Goal: Transaction & Acquisition: Purchase product/service

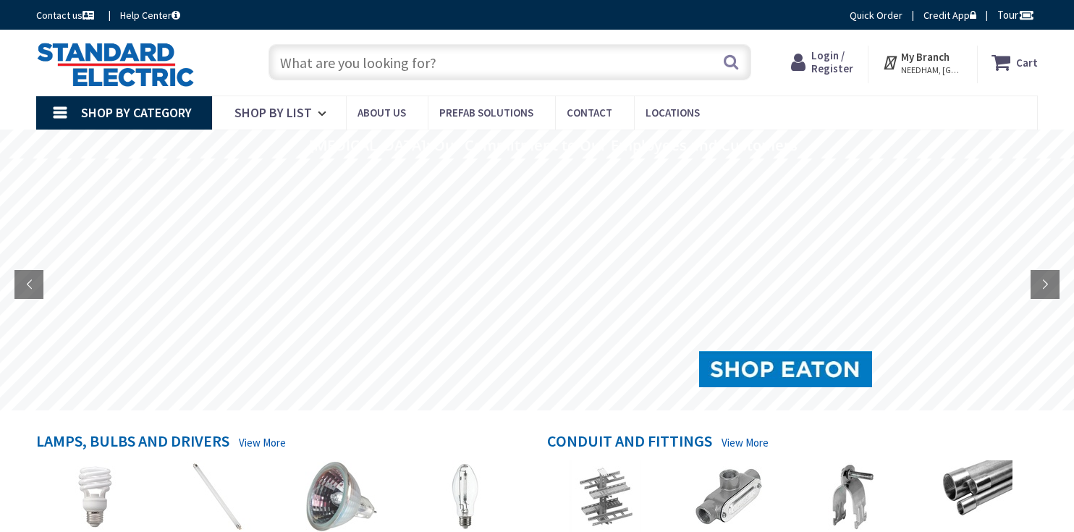
click at [345, 70] on input "text" at bounding box center [510, 62] width 483 height 36
paste input "412256"
type input "412256"
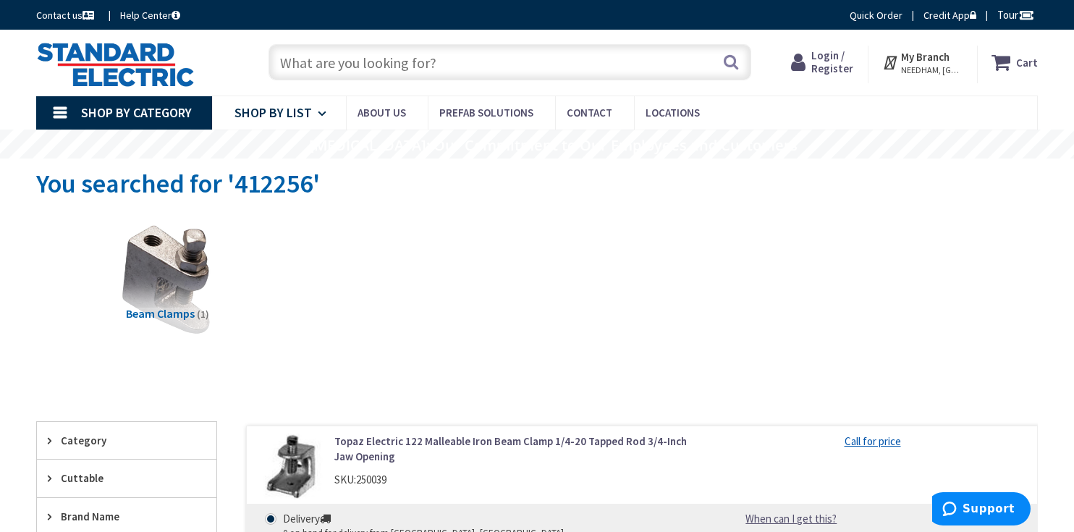
click at [285, 114] on span "Shop By List" at bounding box center [273, 112] width 77 height 17
click at [148, 116] on span "Shop By Category" at bounding box center [136, 112] width 111 height 17
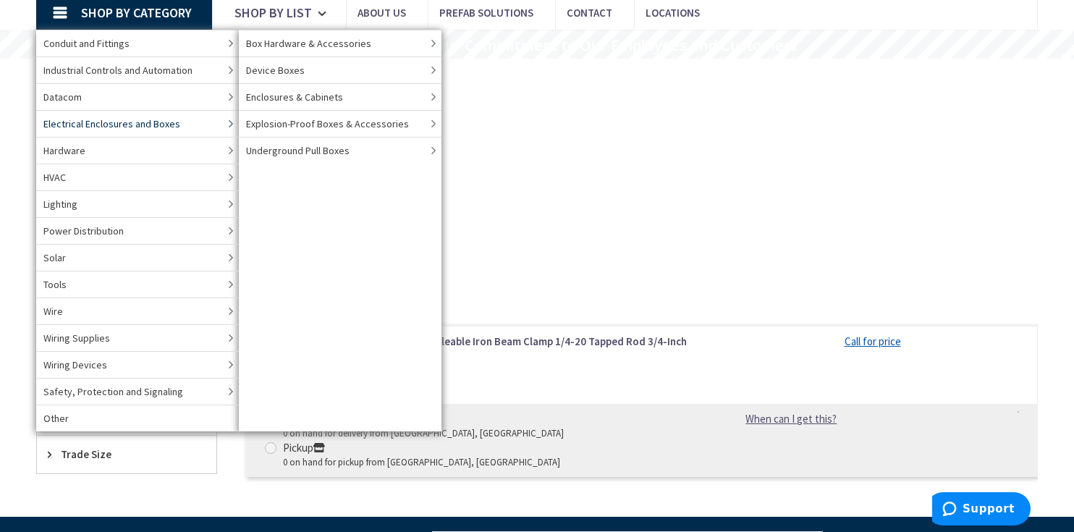
scroll to position [110, 0]
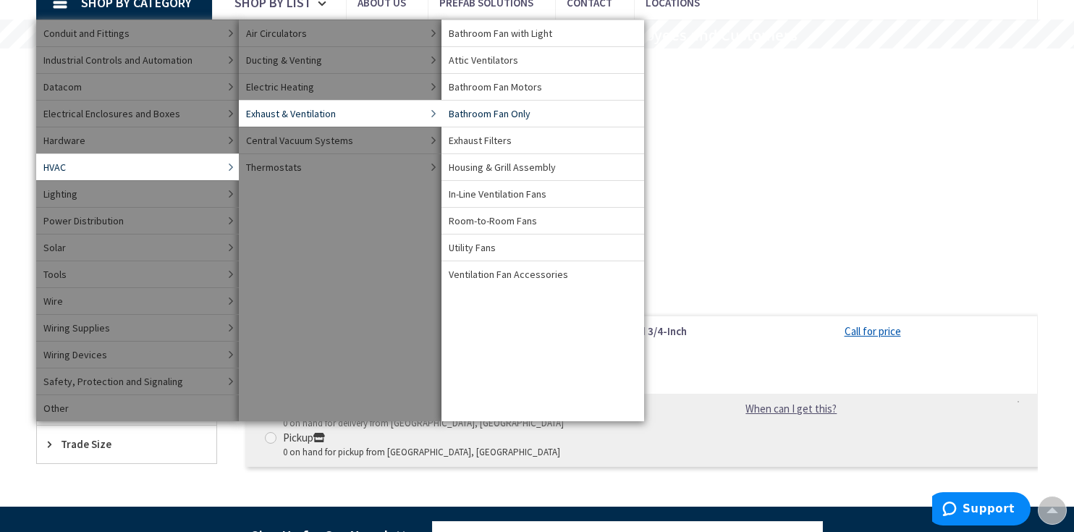
click at [468, 113] on span "Bathroom Fan Only" at bounding box center [490, 113] width 82 height 14
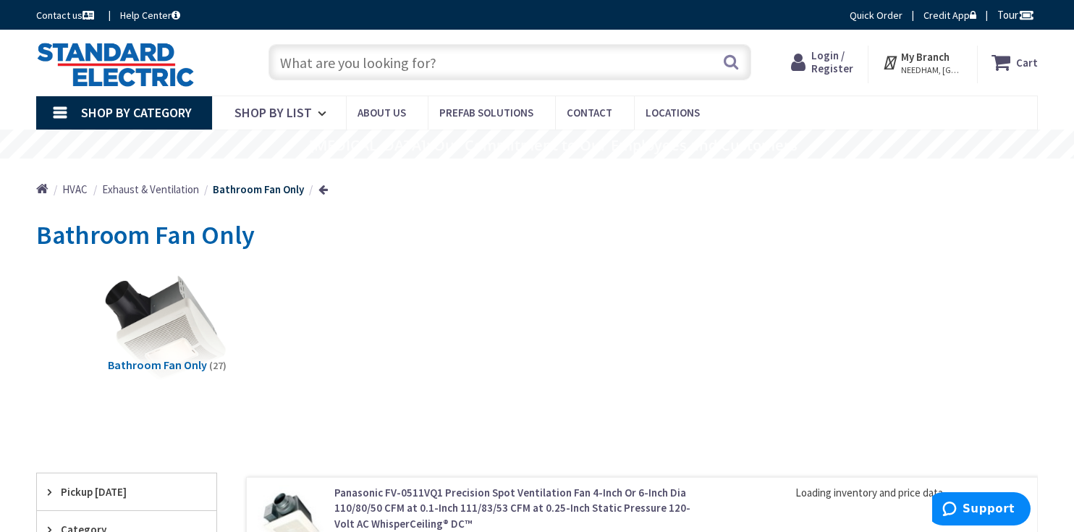
click at [151, 346] on img at bounding box center [168, 329] width 130 height 130
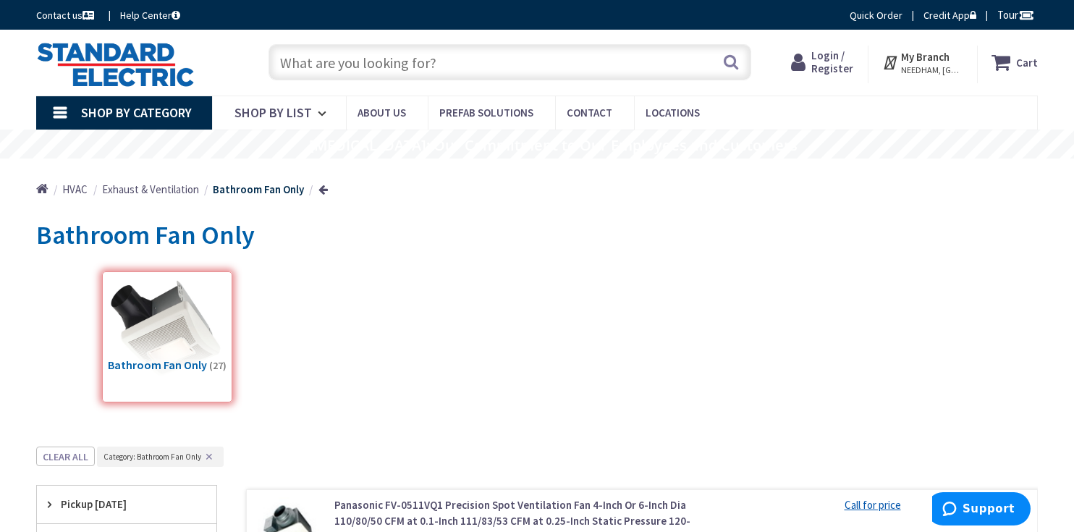
click at [874, 511] on link "Call for price" at bounding box center [873, 504] width 56 height 15
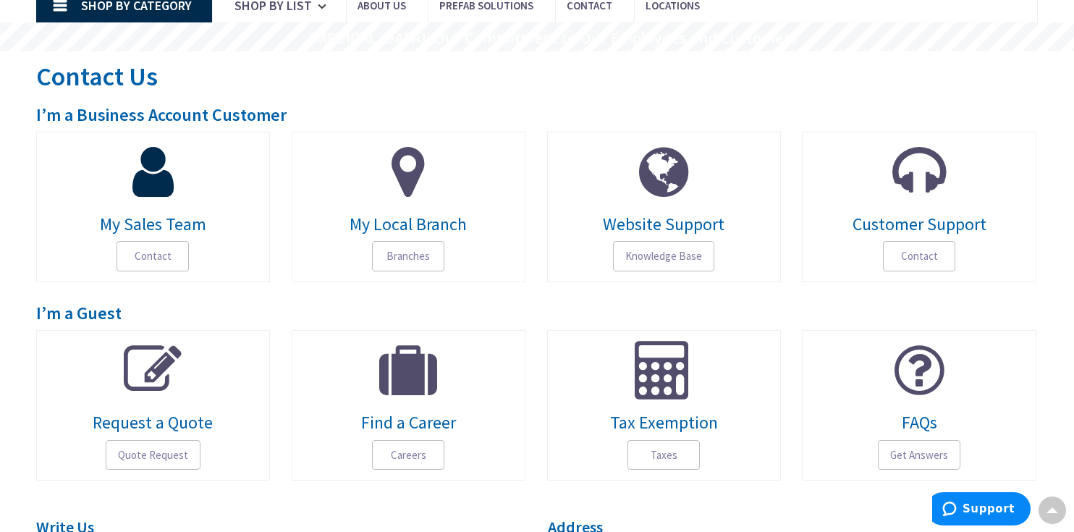
scroll to position [60, 0]
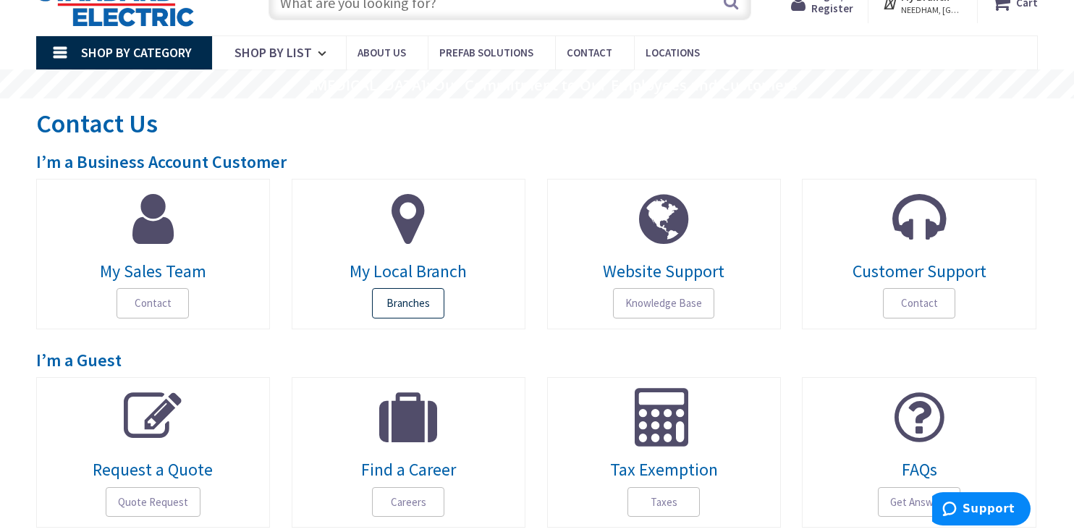
click at [418, 305] on span "Branches" at bounding box center [408, 303] width 72 height 30
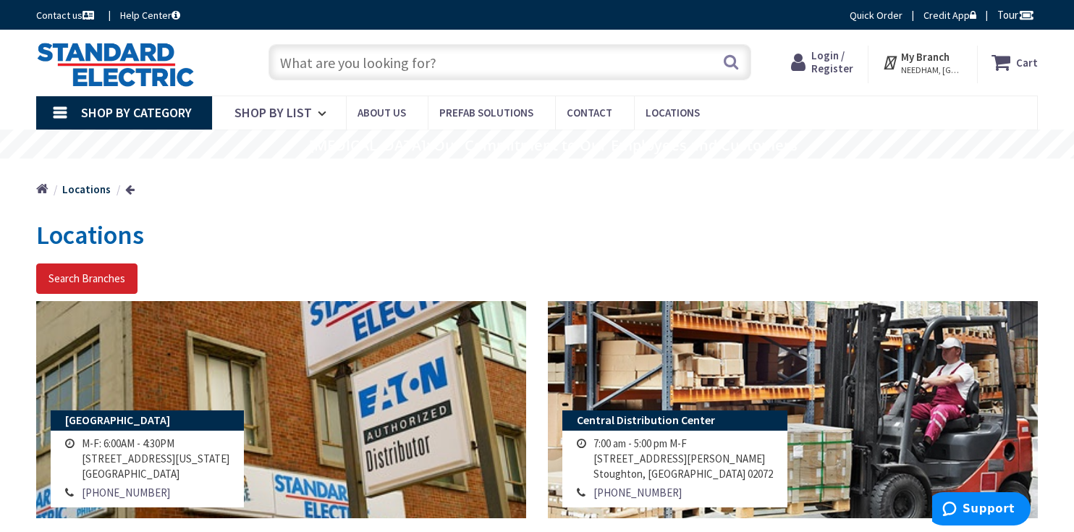
click at [64, 117] on link "Shop By Category" at bounding box center [124, 112] width 176 height 33
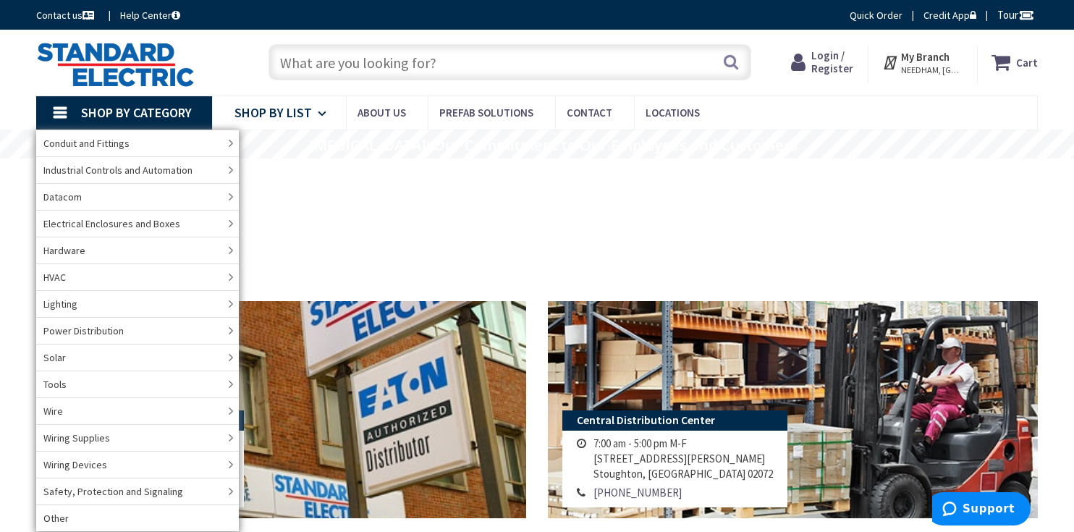
click at [258, 116] on span "Shop By List" at bounding box center [273, 112] width 77 height 17
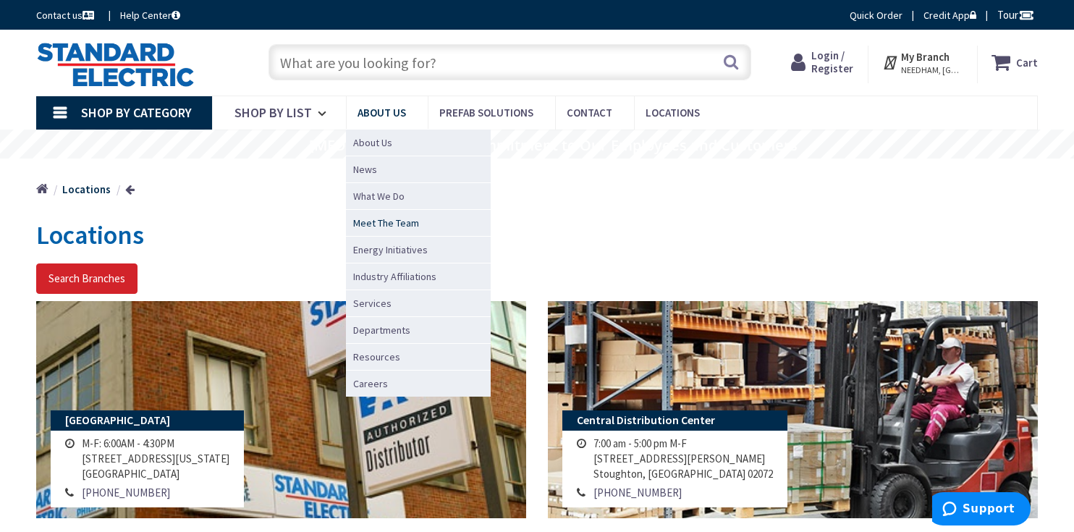
click at [387, 220] on span "Meet The Team" at bounding box center [386, 223] width 66 height 14
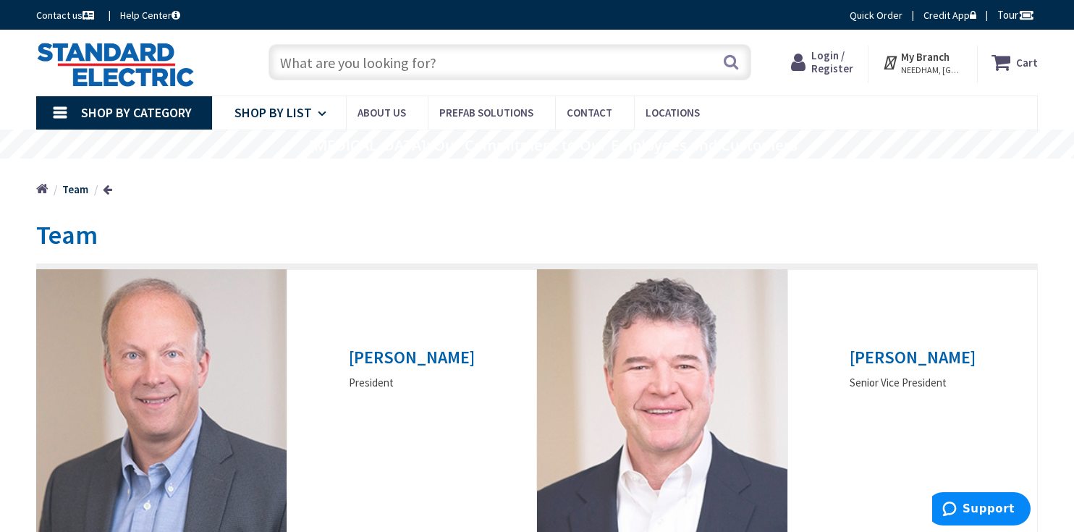
click at [298, 114] on span "Shop By List" at bounding box center [273, 112] width 77 height 17
click at [149, 115] on span "Shop By Category" at bounding box center [136, 112] width 111 height 17
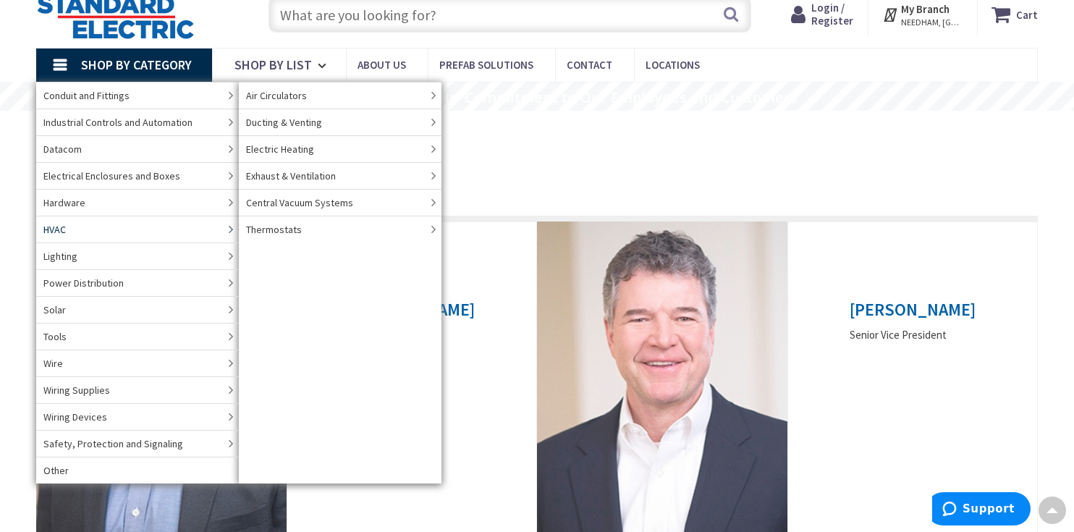
scroll to position [43, 0]
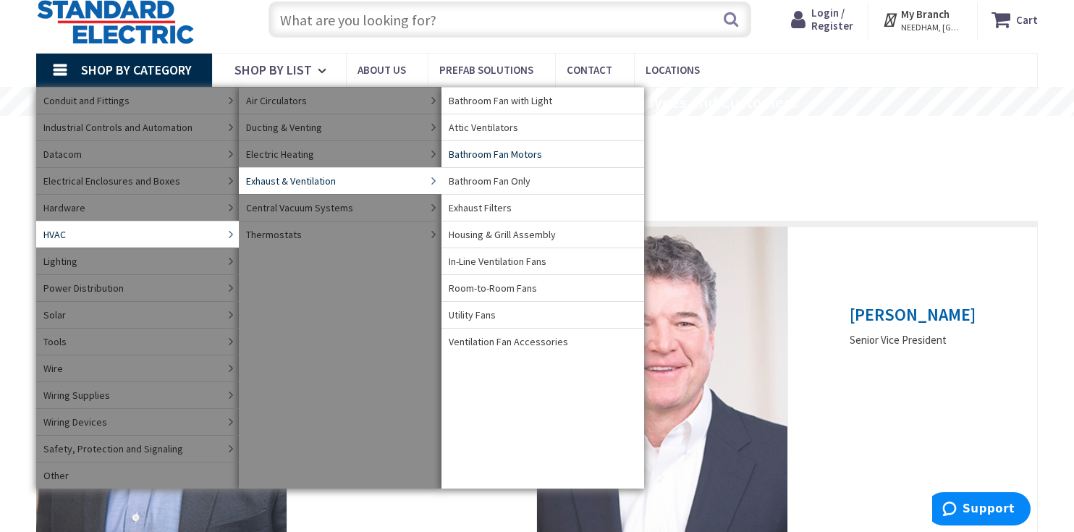
click at [509, 156] on span "Bathroom Fan Motors" at bounding box center [495, 154] width 93 height 14
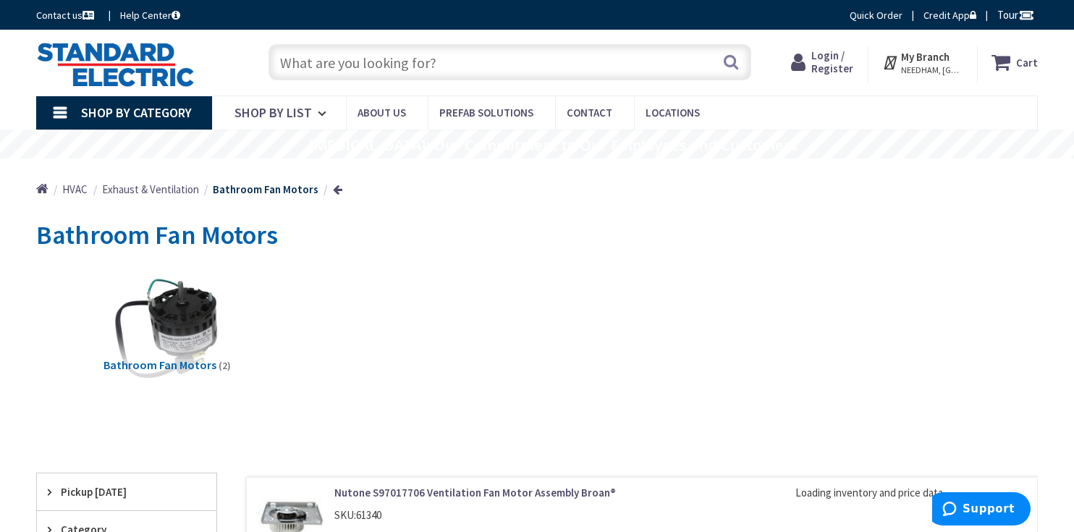
click at [355, 53] on input "text" at bounding box center [510, 62] width 483 height 36
click at [457, 64] on input "text" at bounding box center [510, 62] width 483 height 36
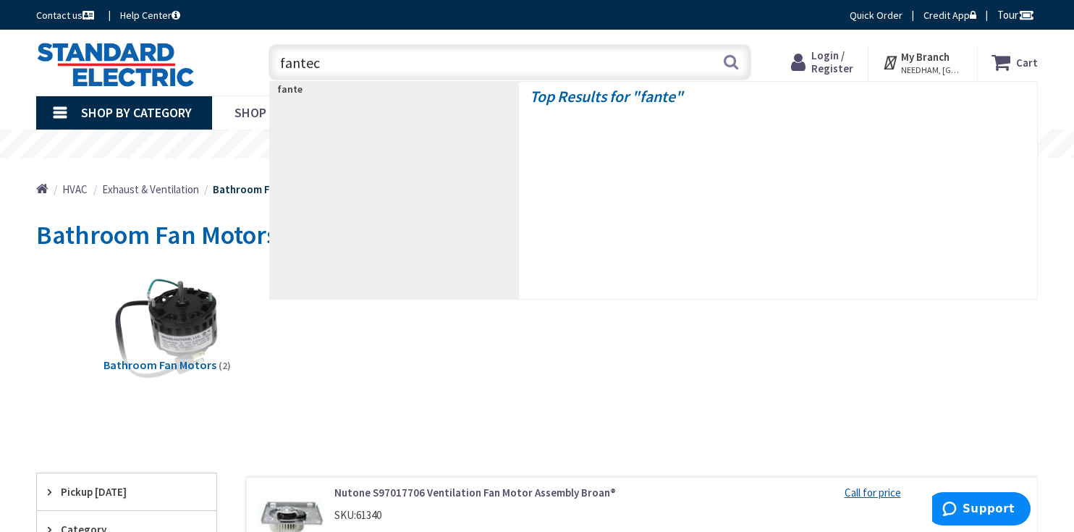
type input "fantech"
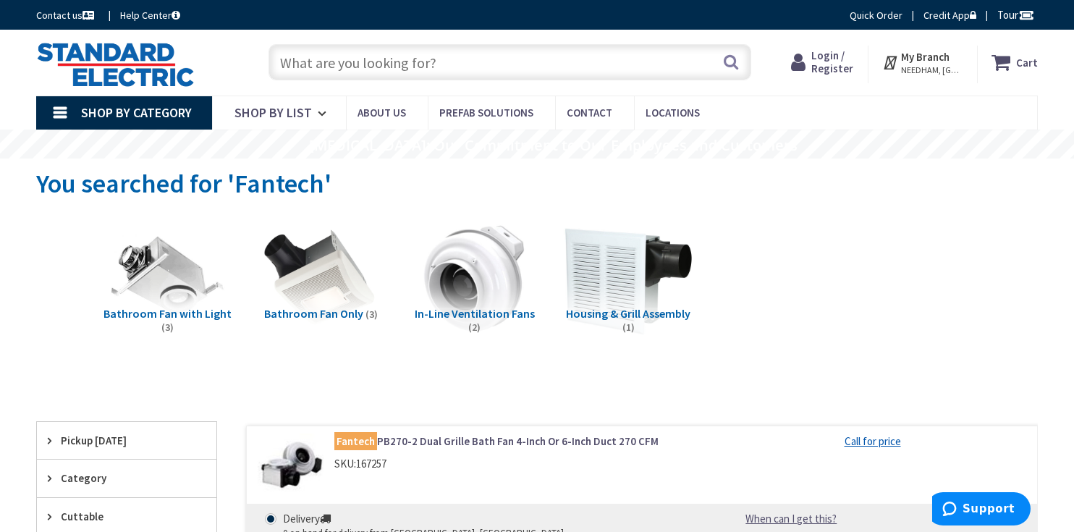
click at [590, 273] on img at bounding box center [629, 279] width 130 height 130
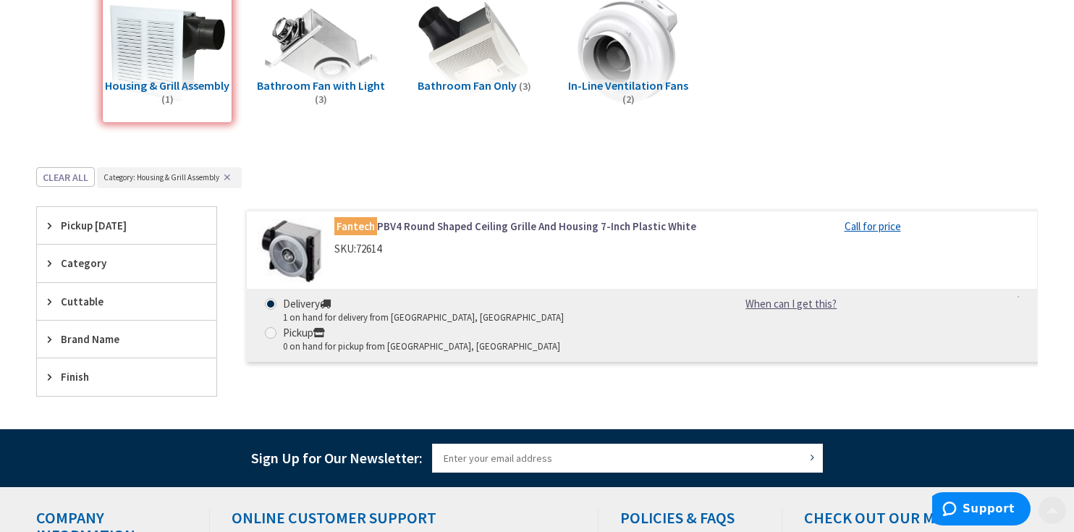
scroll to position [395, 0]
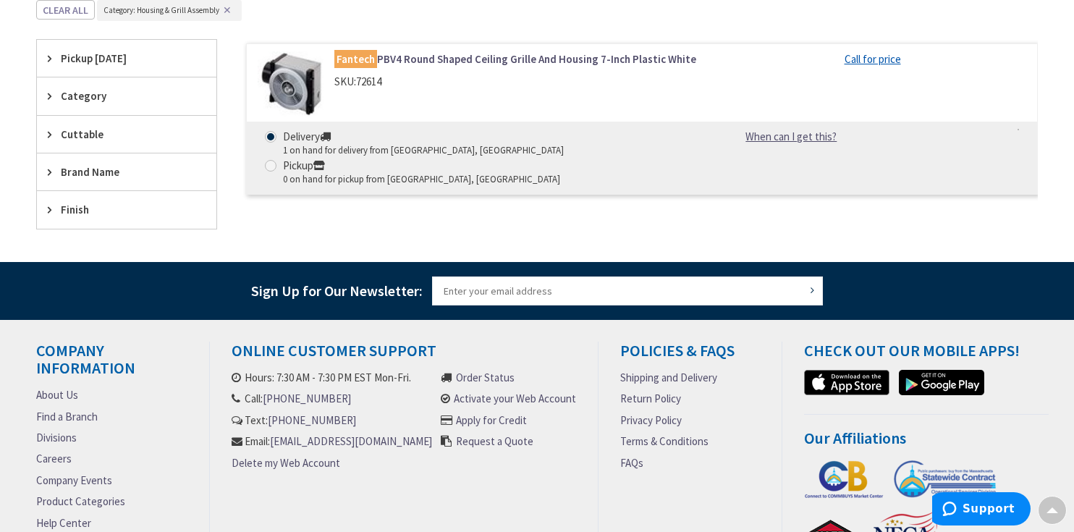
click at [290, 80] on img at bounding box center [291, 84] width 66 height 66
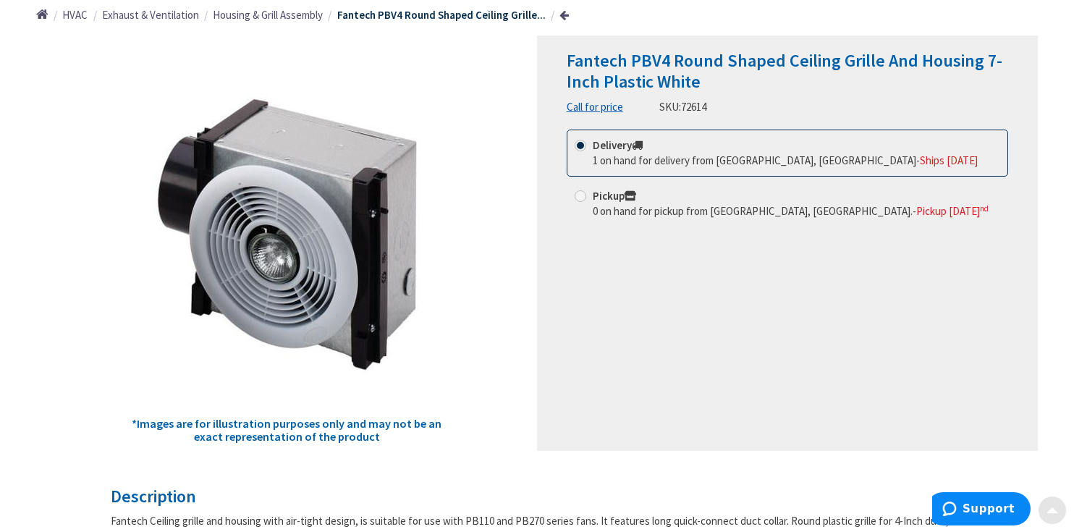
scroll to position [179, 0]
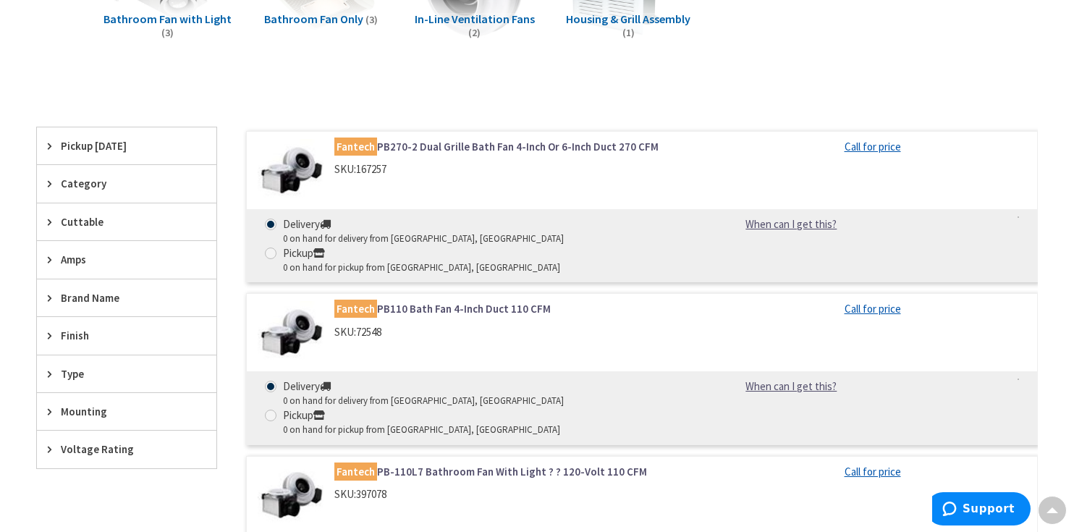
scroll to position [288, 0]
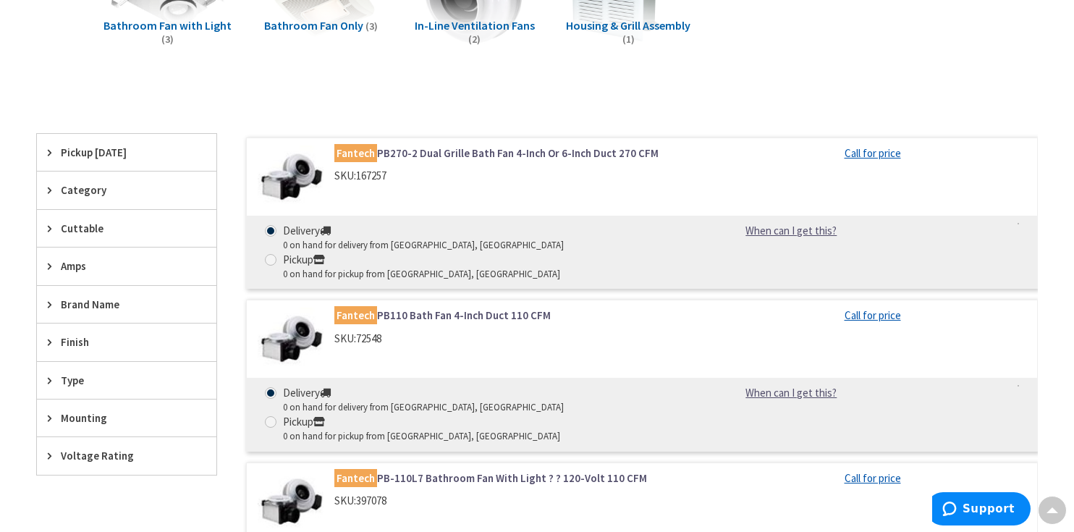
click at [412, 308] on link "Fantech PB110 Bath Fan 4-Inch Duct 110 CFM" at bounding box center [515, 315] width 363 height 15
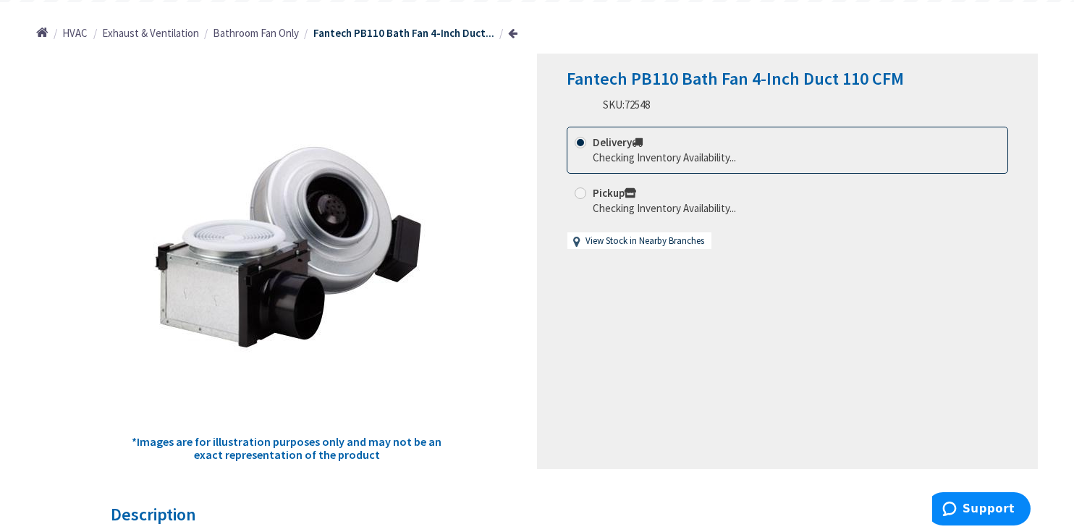
scroll to position [166, 0]
